Goal: Transaction & Acquisition: Purchase product/service

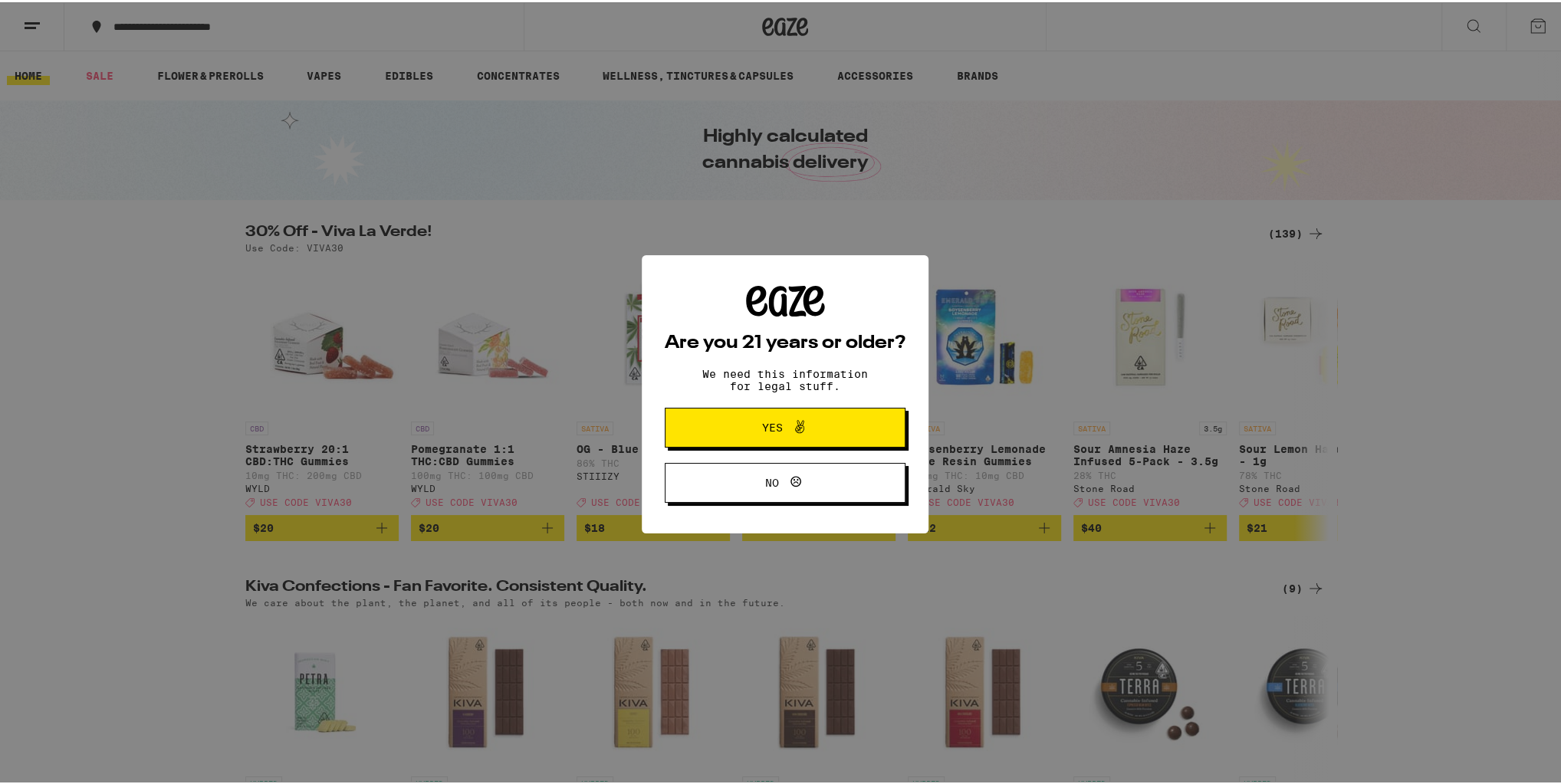
click at [741, 427] on span "Yes" at bounding box center [785, 425] width 117 height 20
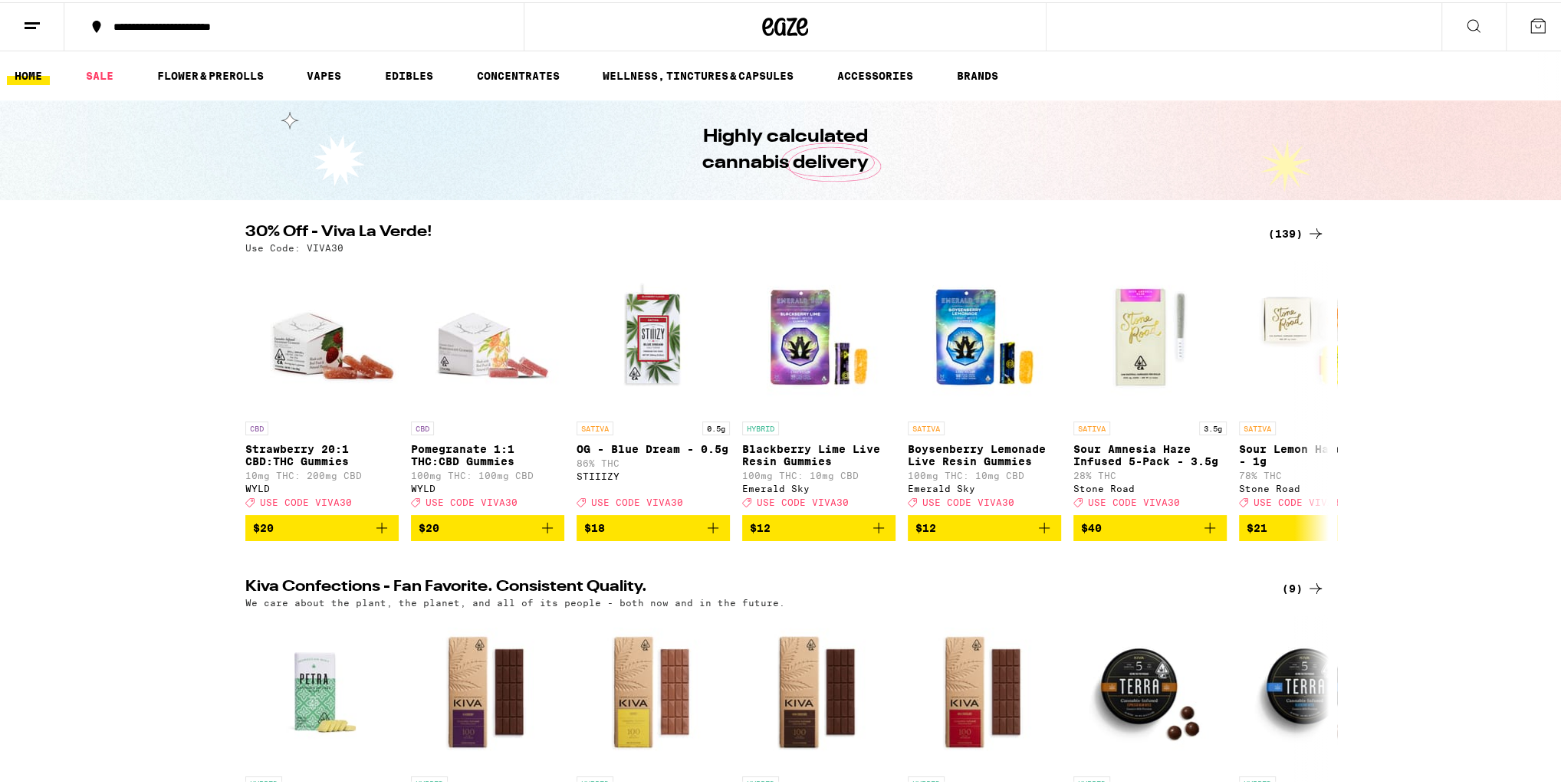
click at [1279, 232] on div "(139)" at bounding box center [1297, 231] width 57 height 18
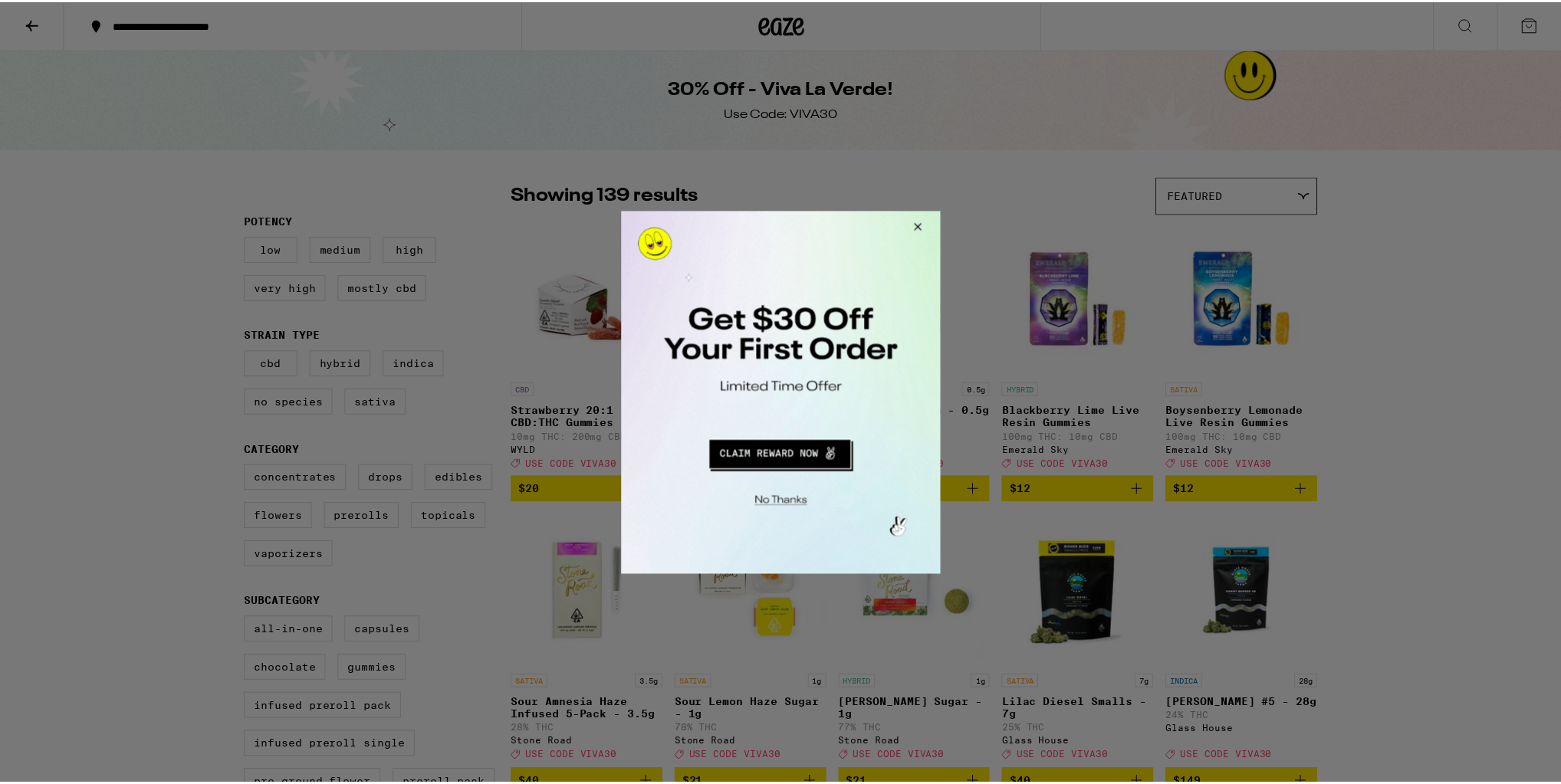
click at [922, 219] on button "Close Modal" at bounding box center [916, 228] width 41 height 37
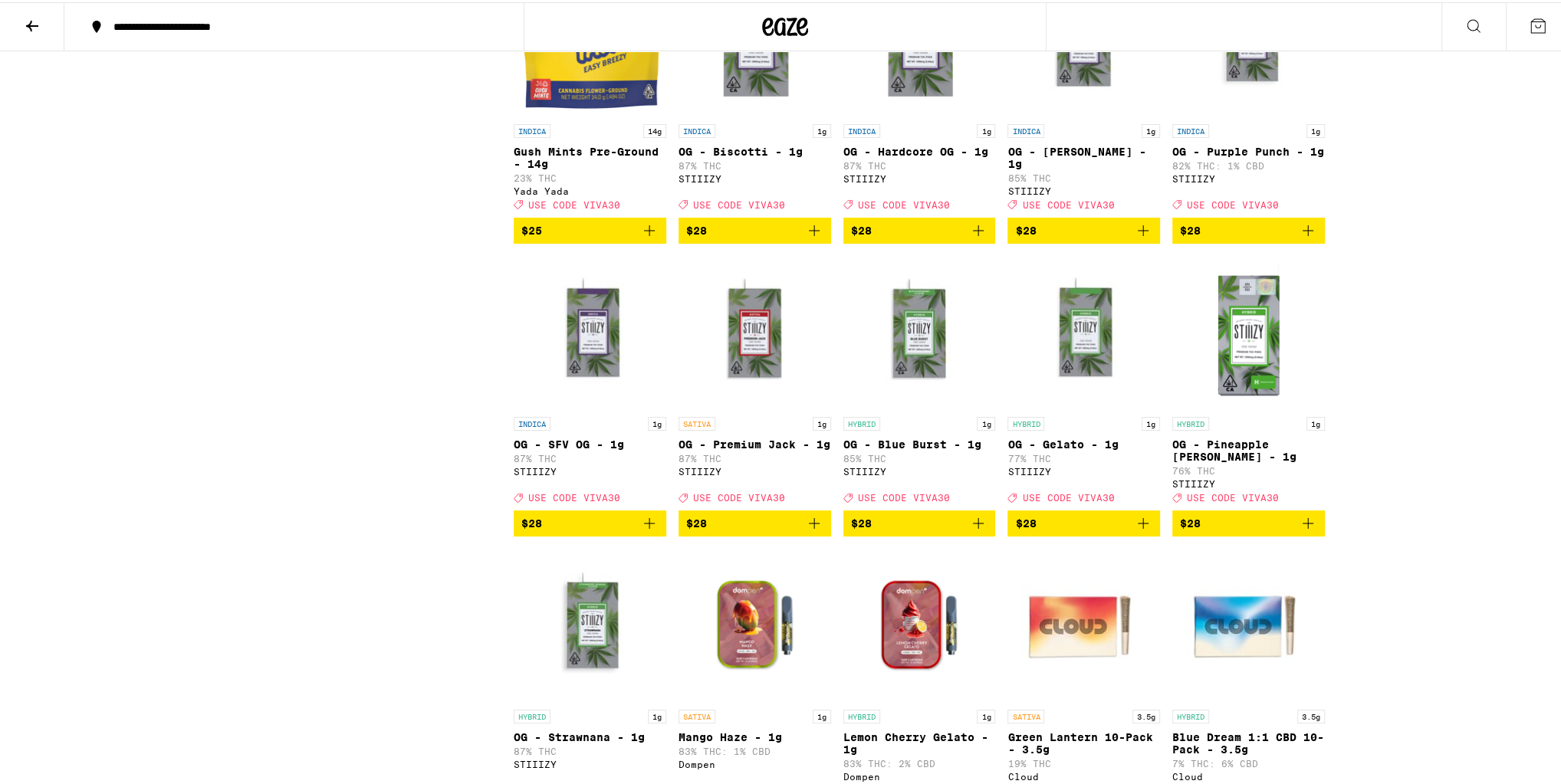
scroll to position [4967, 0]
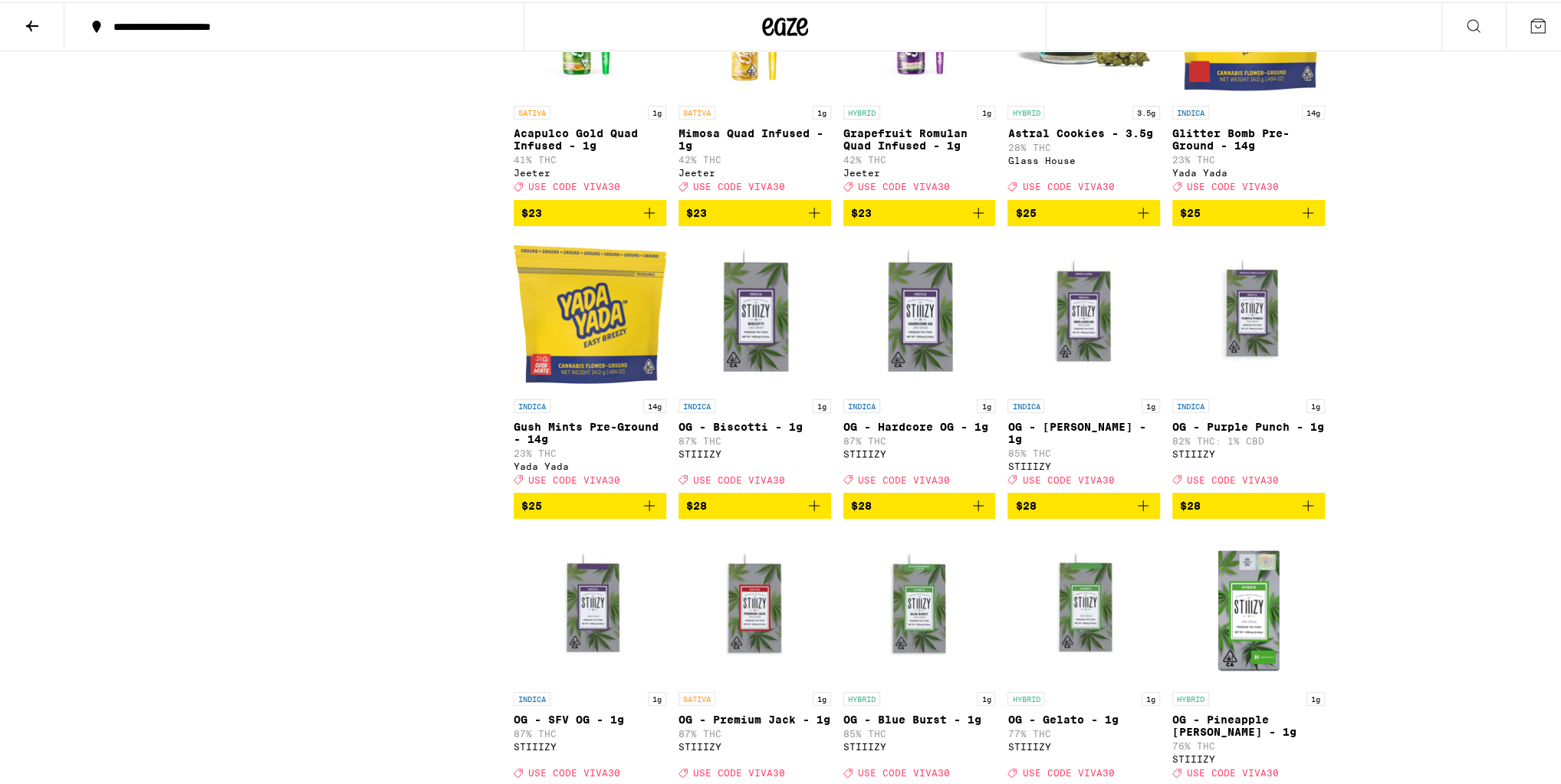
click at [39, 33] on button at bounding box center [32, 24] width 65 height 48
